Goal: Obtain resource: Download file/media

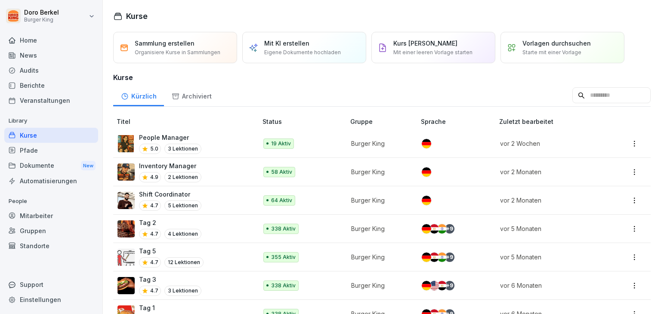
click at [34, 167] on div "Dokumente New" at bounding box center [51, 166] width 94 height 16
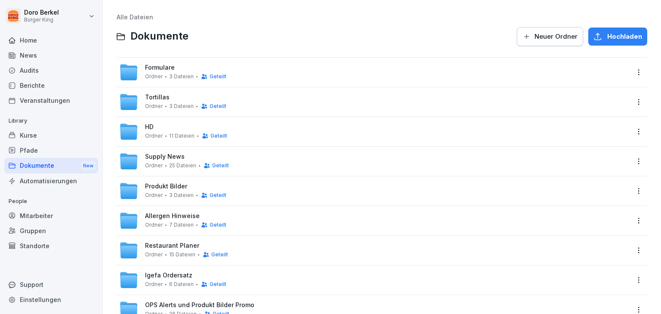
click at [160, 73] on div "Formulare Ordner 3 Dateien Geteilt" at bounding box center [185, 72] width 81 height 16
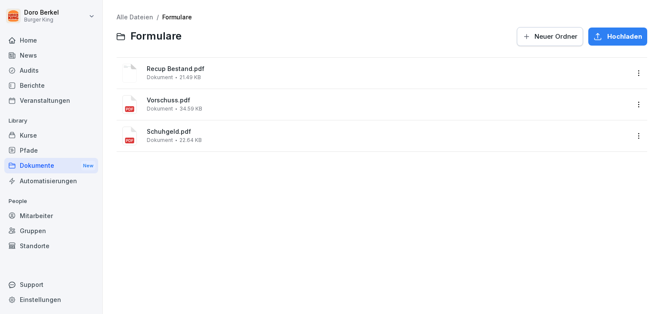
click at [177, 70] on span "Recup Bestand.pdf" at bounding box center [388, 68] width 483 height 7
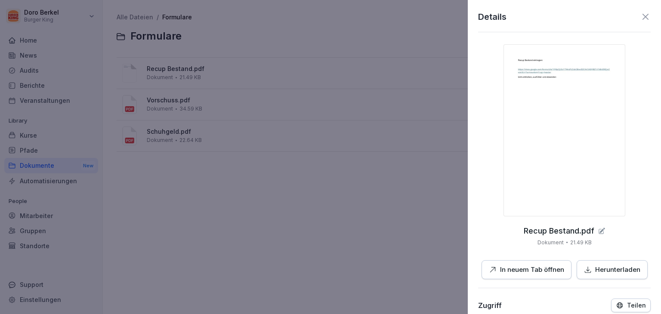
click at [536, 270] on p "In neuem Tab öffnen" at bounding box center [532, 270] width 64 height 10
click at [511, 269] on p "In neuem Tab öffnen" at bounding box center [532, 270] width 64 height 10
click at [505, 269] on p "In neuem Tab öffnen" at bounding box center [532, 270] width 64 height 10
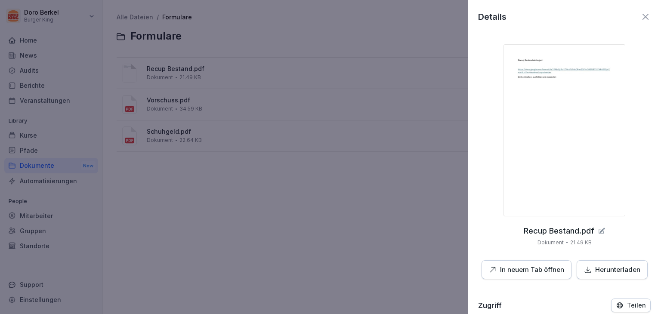
click at [505, 269] on p "In neuem Tab öffnen" at bounding box center [532, 270] width 64 height 10
click at [643, 18] on icon at bounding box center [646, 17] width 6 height 6
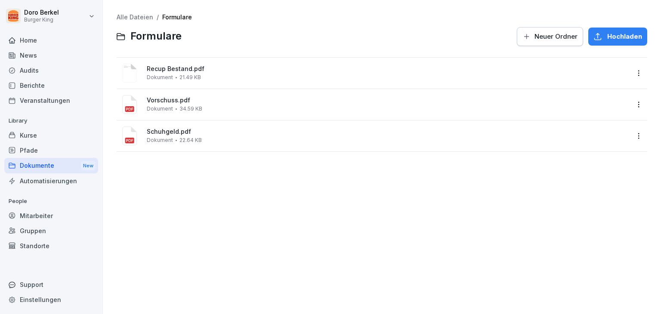
click at [60, 12] on html "Doro Berkel Burger King Home News Audits Berichte Veranstaltungen Library Kurse…" at bounding box center [330, 157] width 661 height 314
click at [50, 57] on div "Abmelden" at bounding box center [54, 54] width 85 height 16
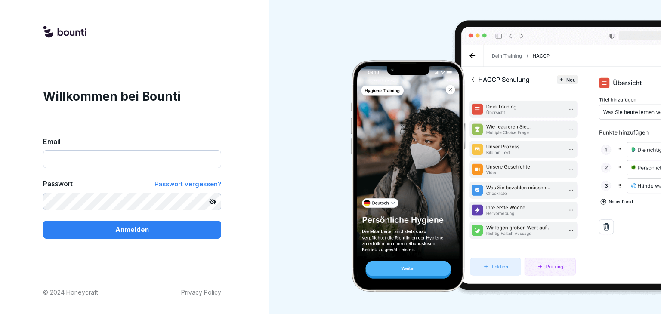
type input "**********"
click at [112, 234] on div "Anmelden" at bounding box center [132, 229] width 164 height 9
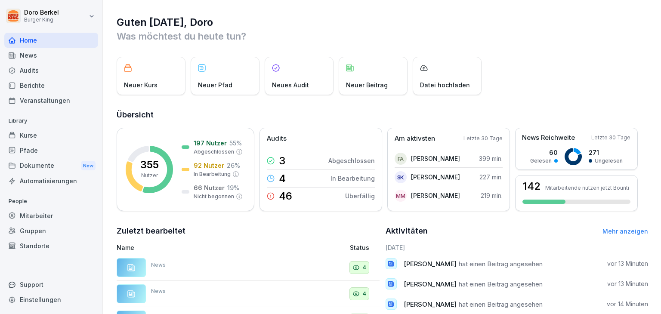
click at [36, 168] on div "Dokumente New" at bounding box center [51, 166] width 94 height 16
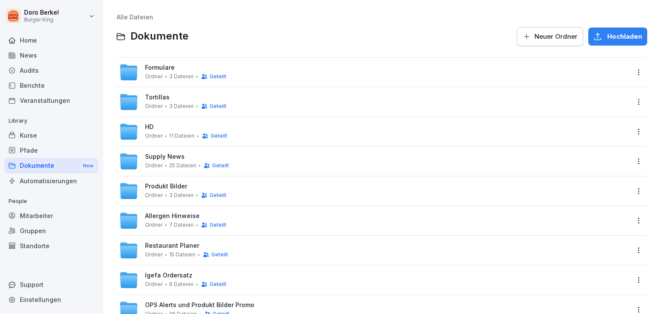
click at [177, 66] on div "Formulare Ordner 3 Dateien Geteilt" at bounding box center [185, 72] width 81 height 16
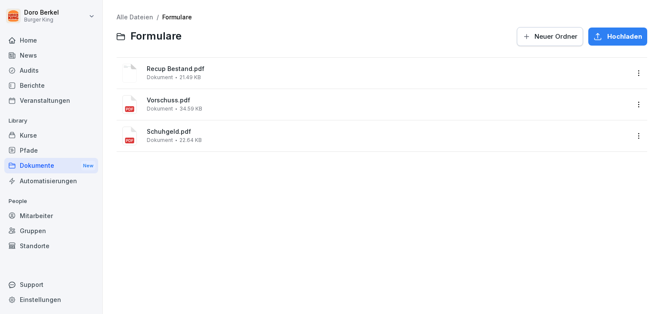
click at [169, 107] on span "Dokument" at bounding box center [160, 109] width 26 height 6
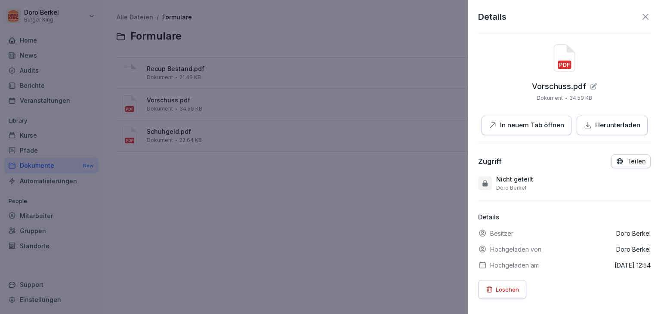
click at [535, 127] on p "In neuem Tab öffnen" at bounding box center [532, 126] width 64 height 10
click at [515, 128] on p "In neuem Tab öffnen" at bounding box center [532, 126] width 64 height 10
click at [520, 128] on p "In neuem Tab öffnen" at bounding box center [532, 126] width 64 height 10
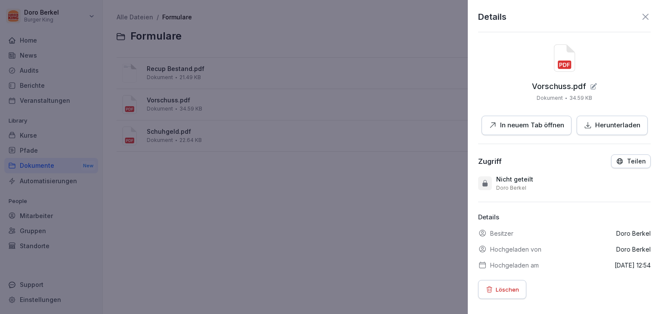
click at [641, 19] on icon at bounding box center [646, 17] width 10 height 10
